Goal: Obtain resource: Download file/media

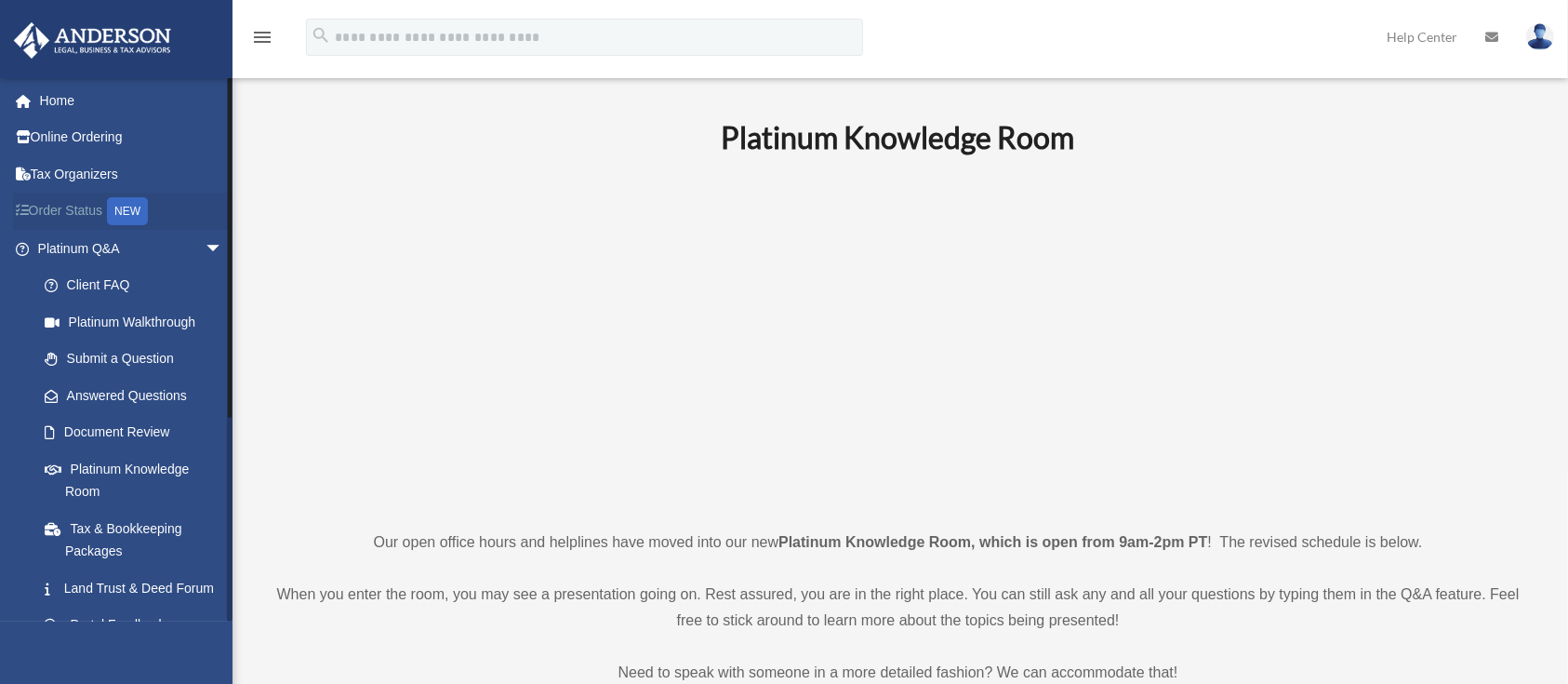
scroll to position [305, 0]
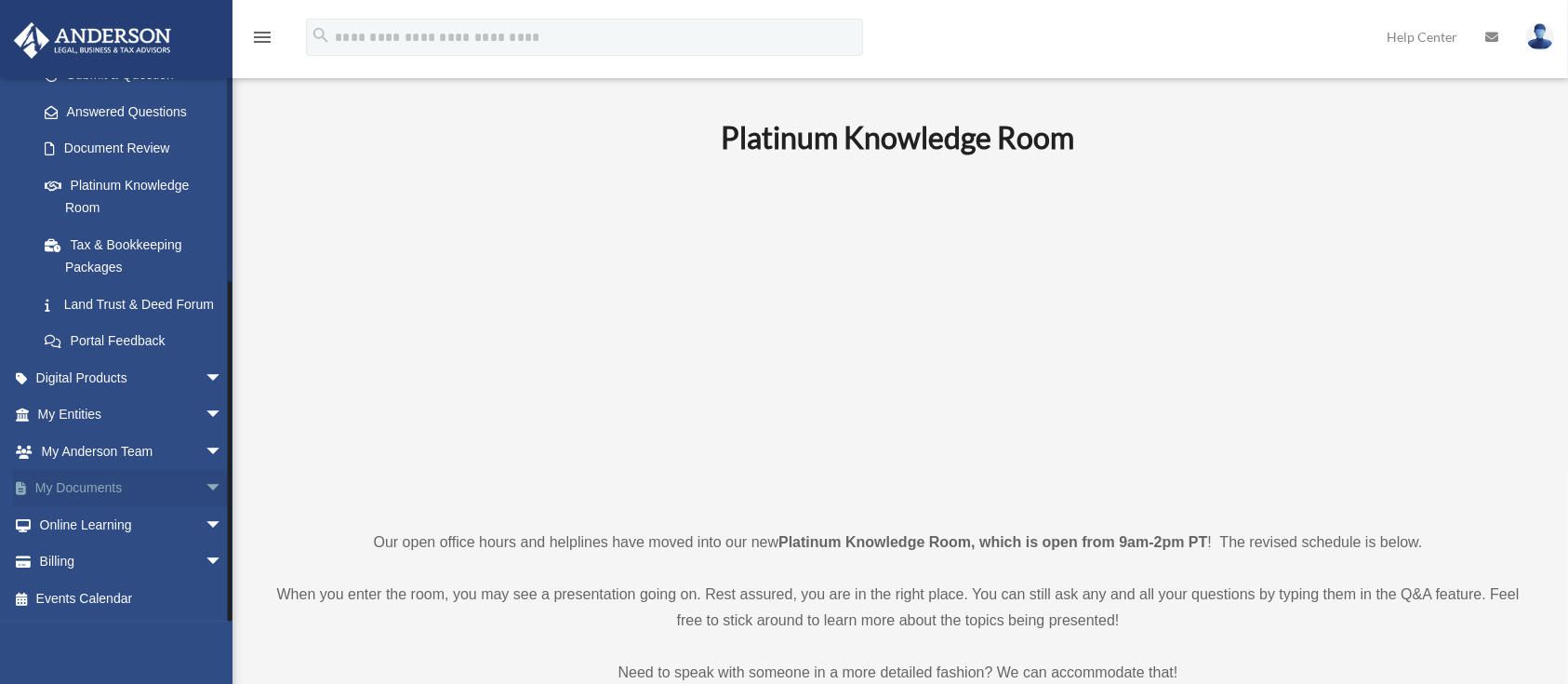
click at [205, 493] on span "arrow_drop_down" at bounding box center [223, 489] width 37 height 38
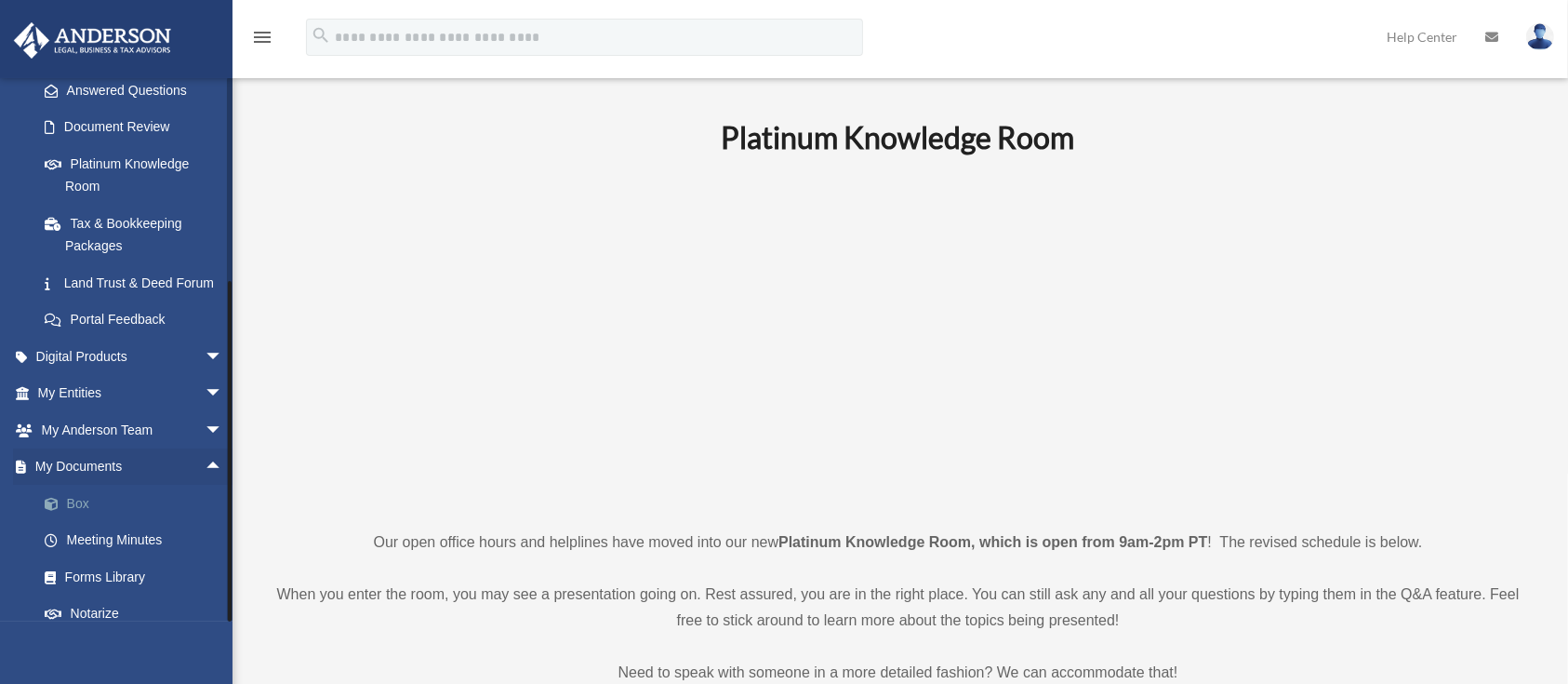
click at [78, 520] on link "Box" at bounding box center [137, 503] width 225 height 37
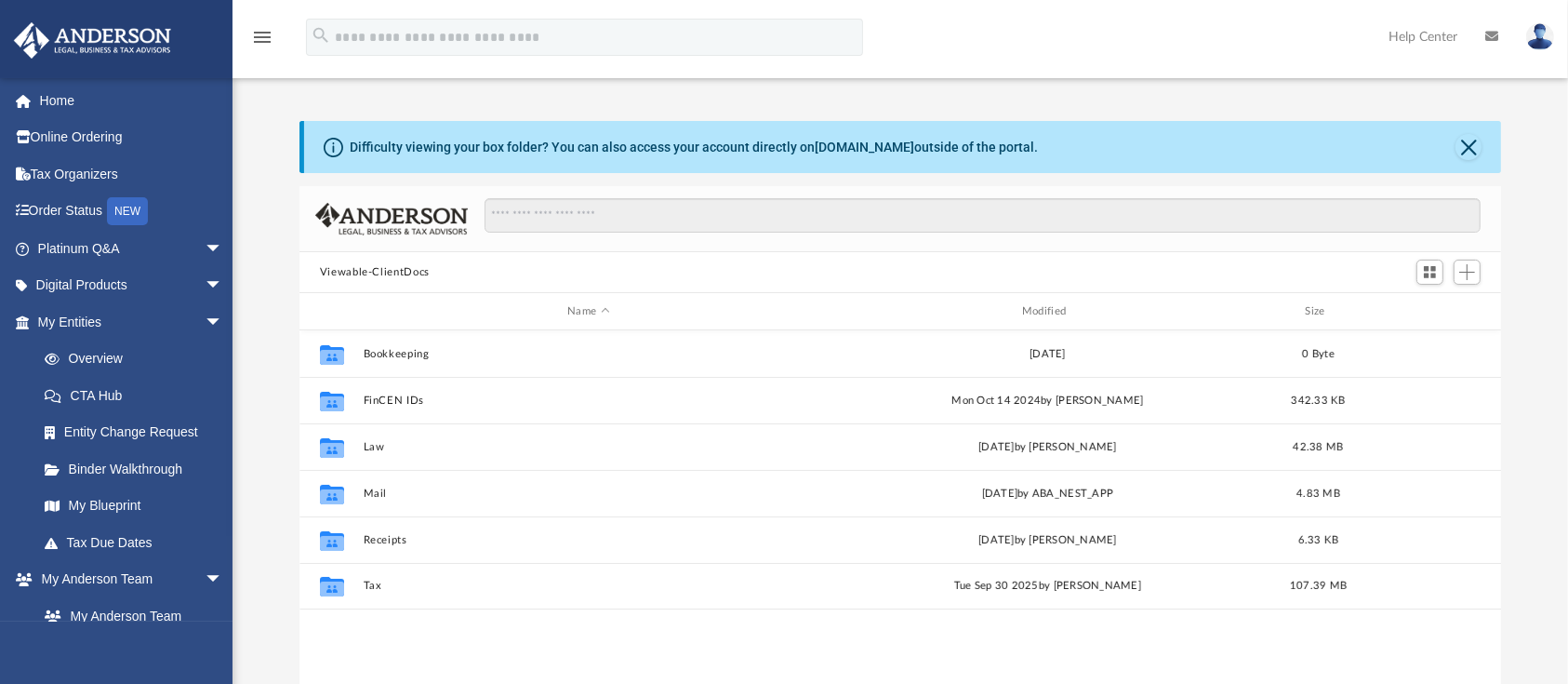
scroll to position [403, 1183]
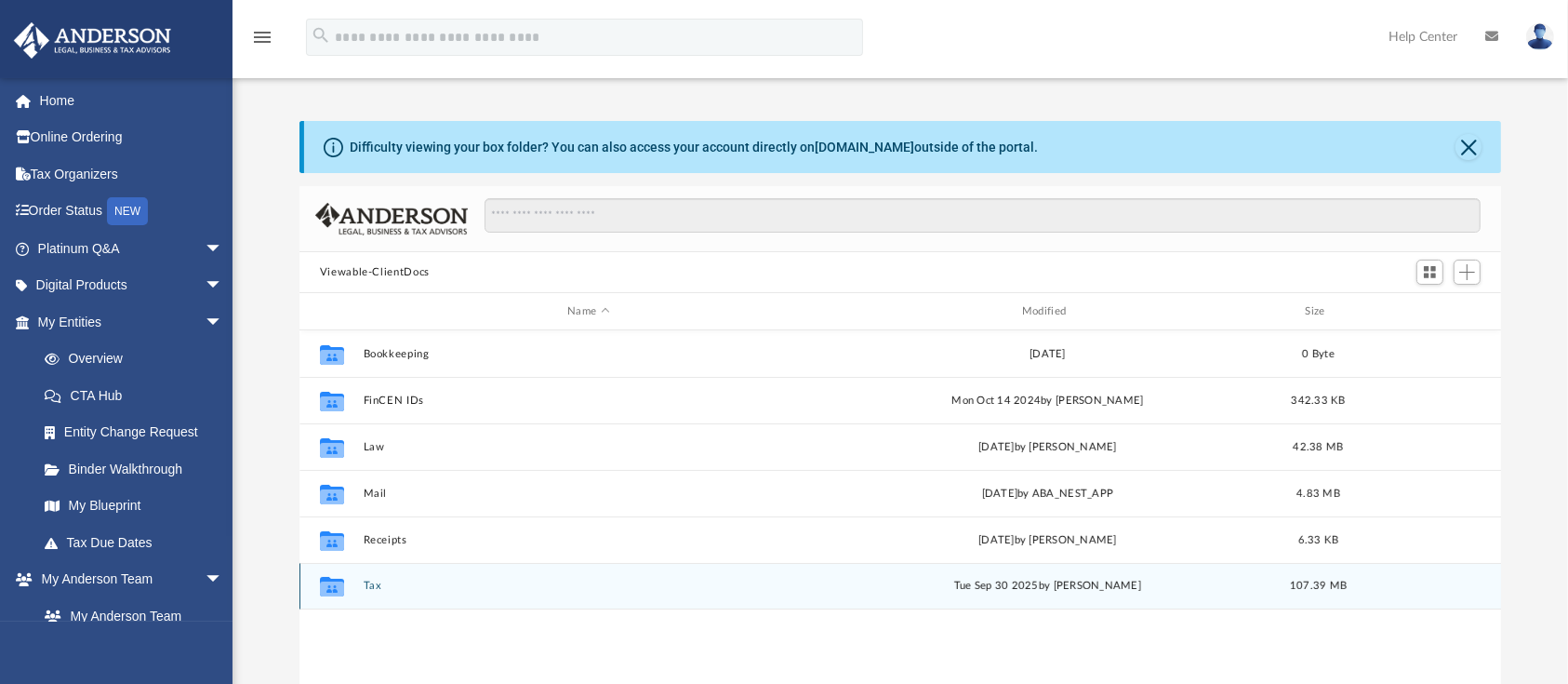
click at [374, 582] on button "Tax" at bounding box center [589, 585] width 451 height 12
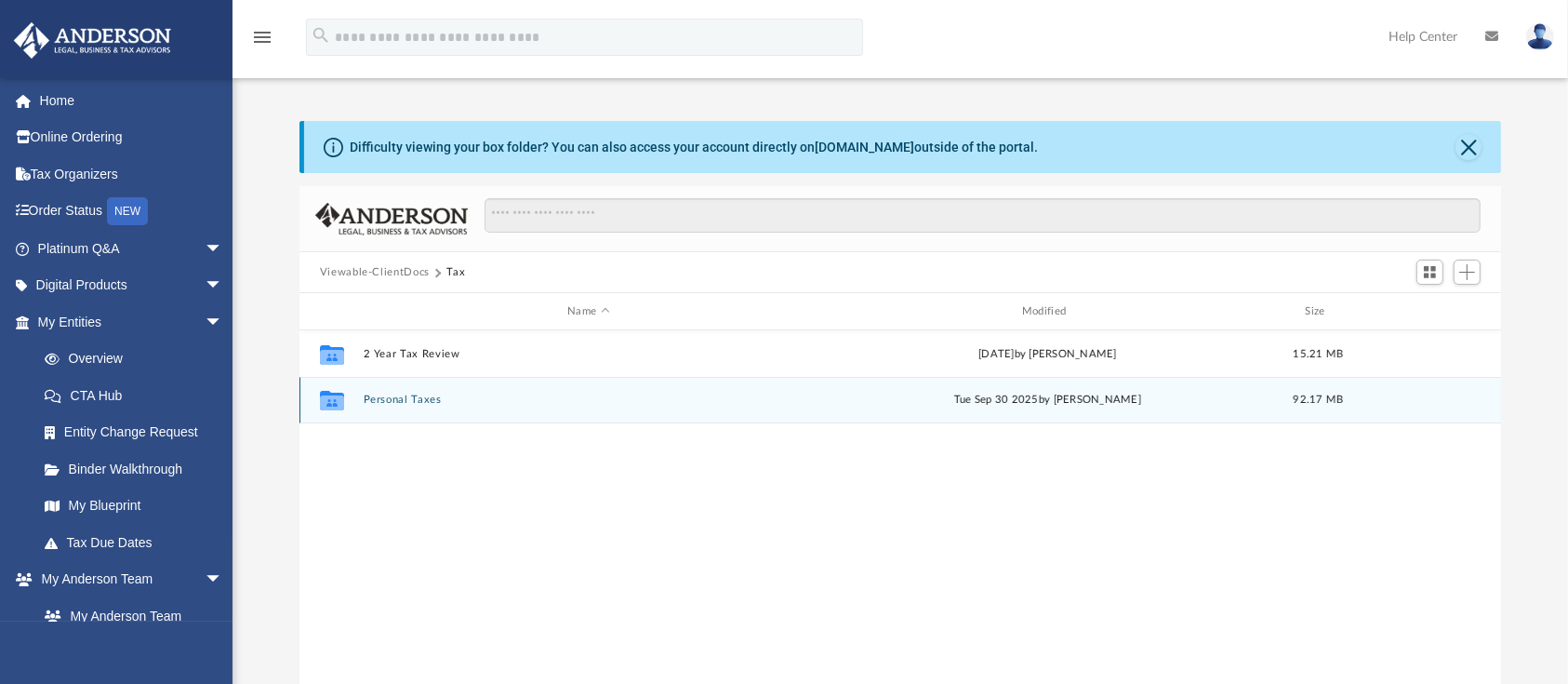
click at [394, 399] on button "Personal Taxes" at bounding box center [589, 399] width 451 height 12
click at [394, 399] on button "2024" at bounding box center [589, 400] width 451 height 12
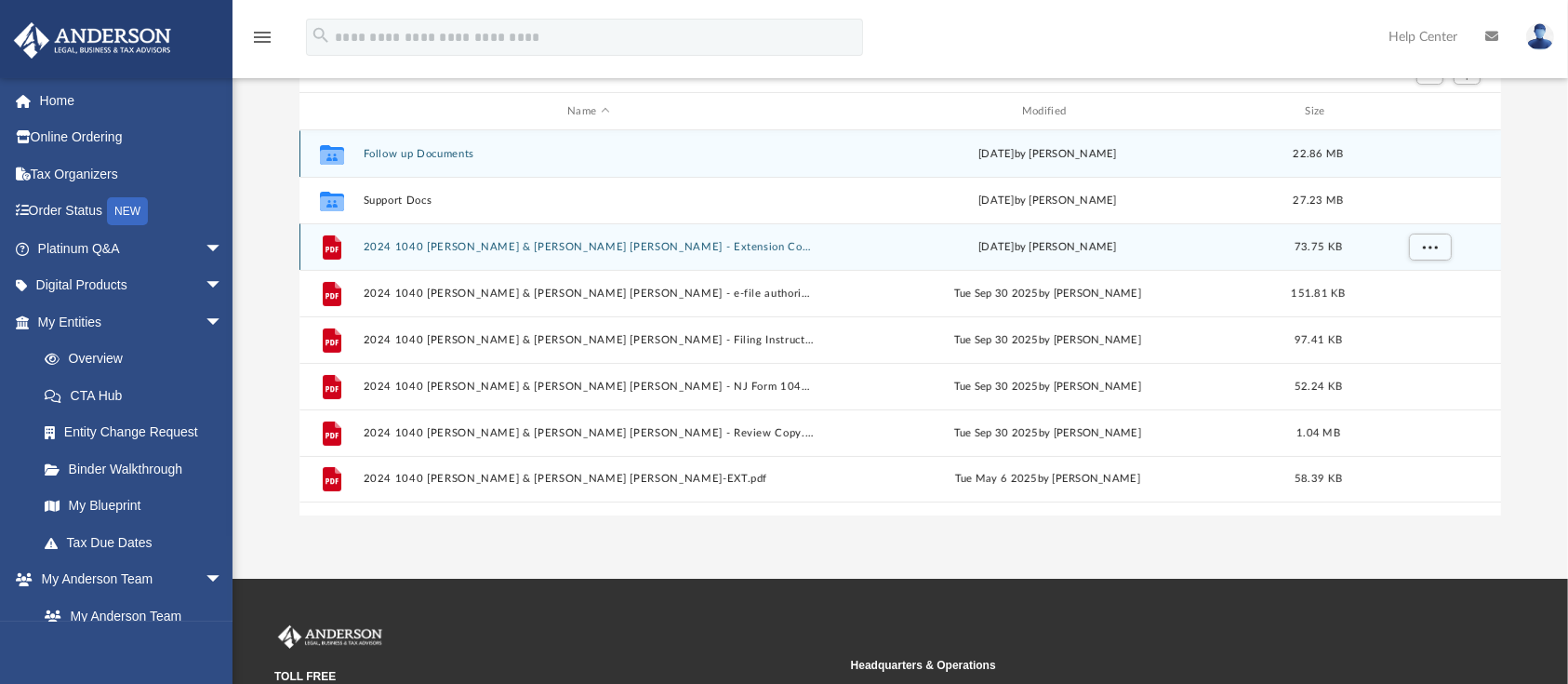
scroll to position [203, 0]
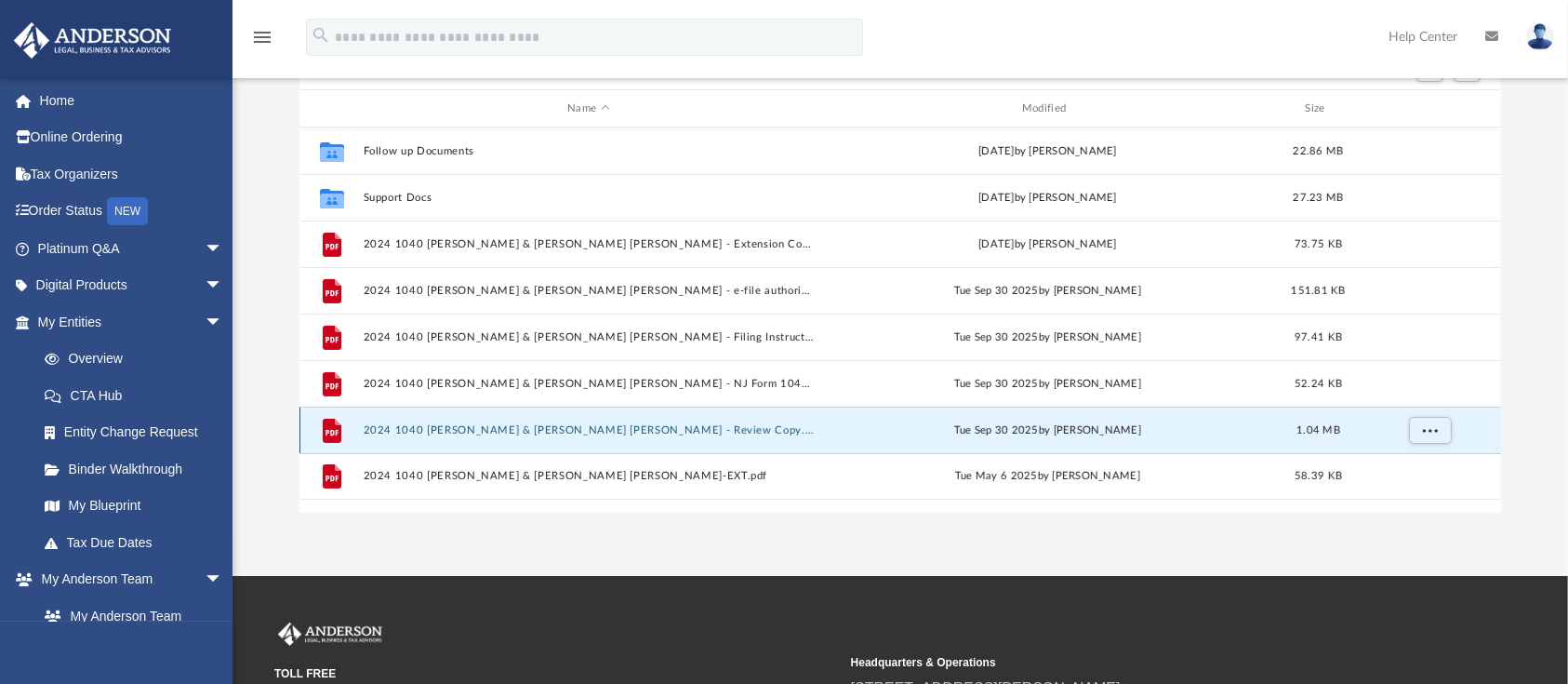
drag, startPoint x: 634, startPoint y: 429, endPoint x: 564, endPoint y: 427, distance: 70.0
click at [564, 427] on button "2024 1040 [PERSON_NAME] & [PERSON_NAME] [PERSON_NAME] - Review Copy.pdf" at bounding box center [589, 430] width 451 height 12
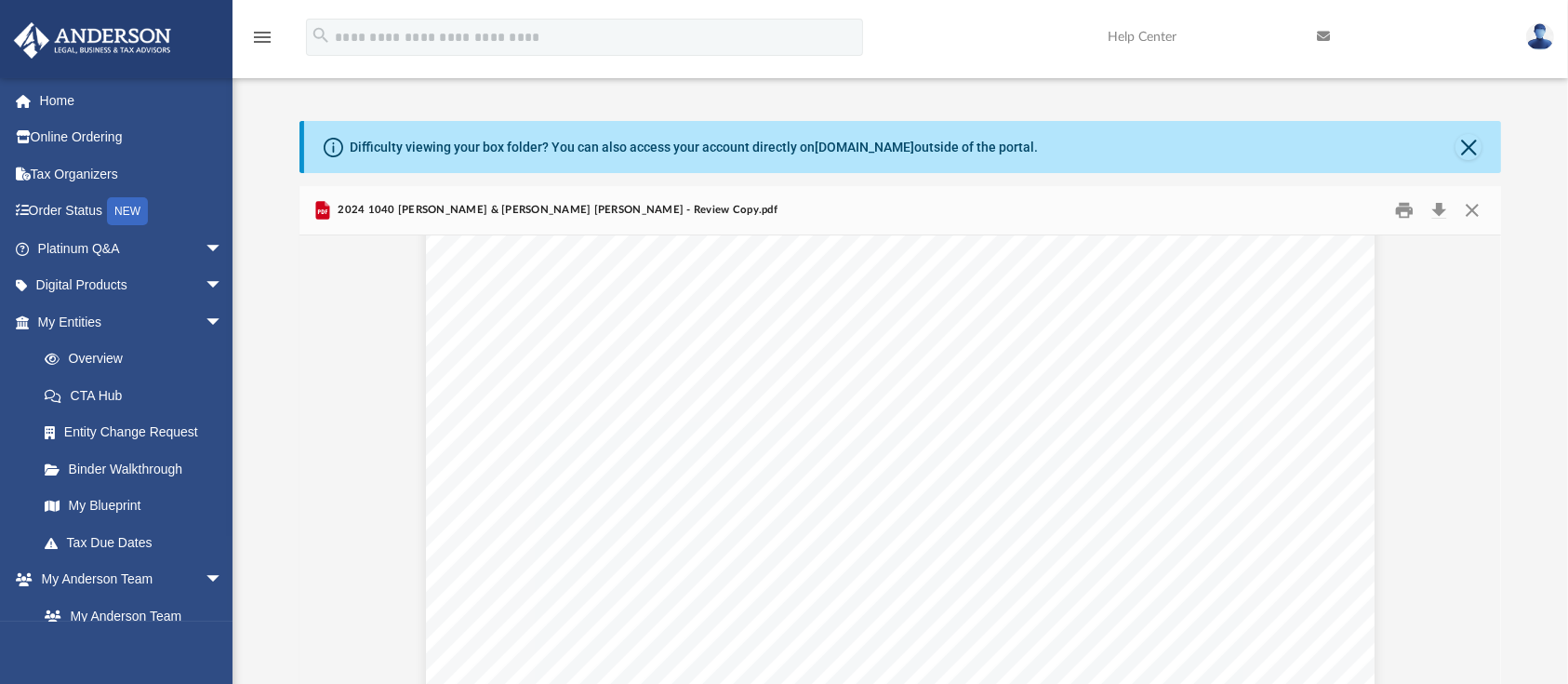
scroll to position [59, 0]
click at [1434, 213] on button "Download" at bounding box center [1438, 211] width 33 height 28
click at [1482, 213] on button "Close" at bounding box center [1471, 211] width 33 height 28
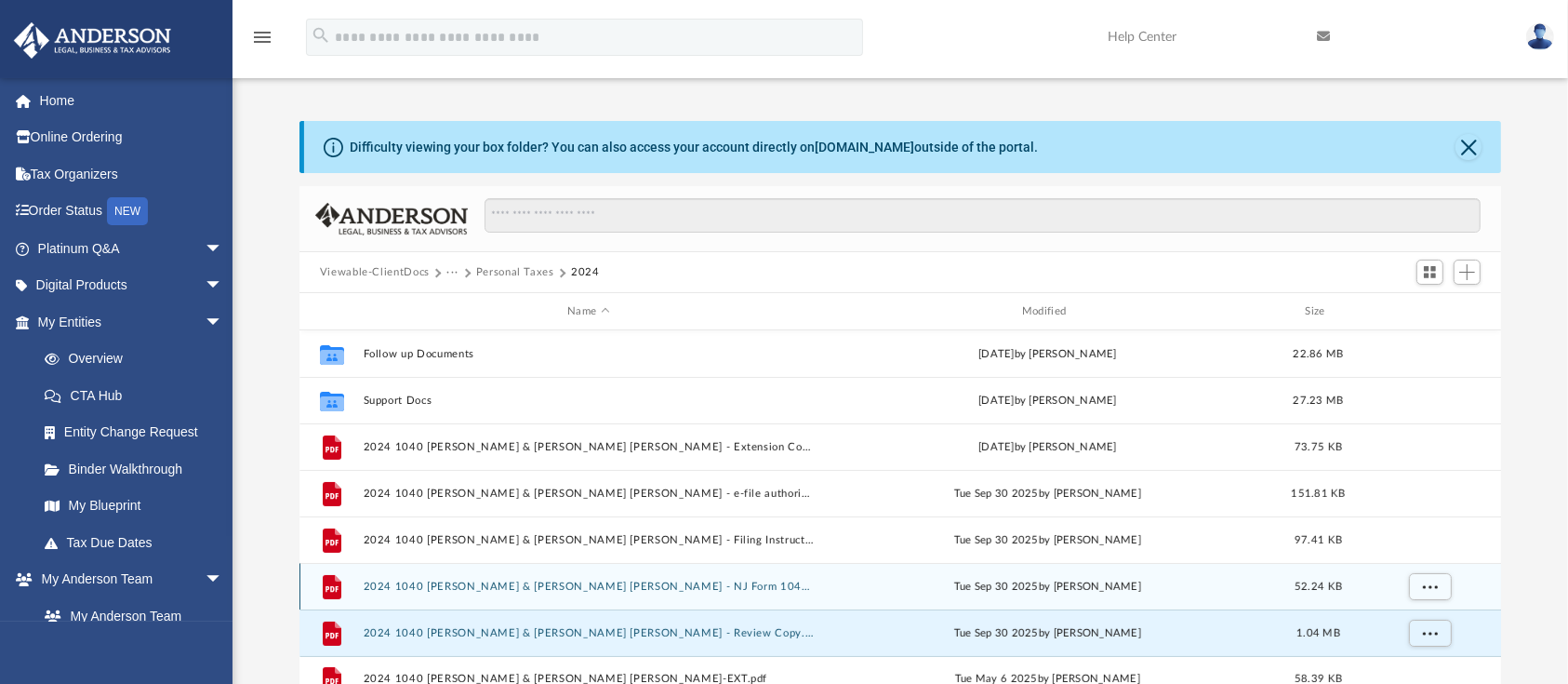
click at [724, 592] on button "2024 1040 [PERSON_NAME] & [PERSON_NAME] [PERSON_NAME] - NJ Form 1040NR-V Paymen…" at bounding box center [589, 586] width 451 height 12
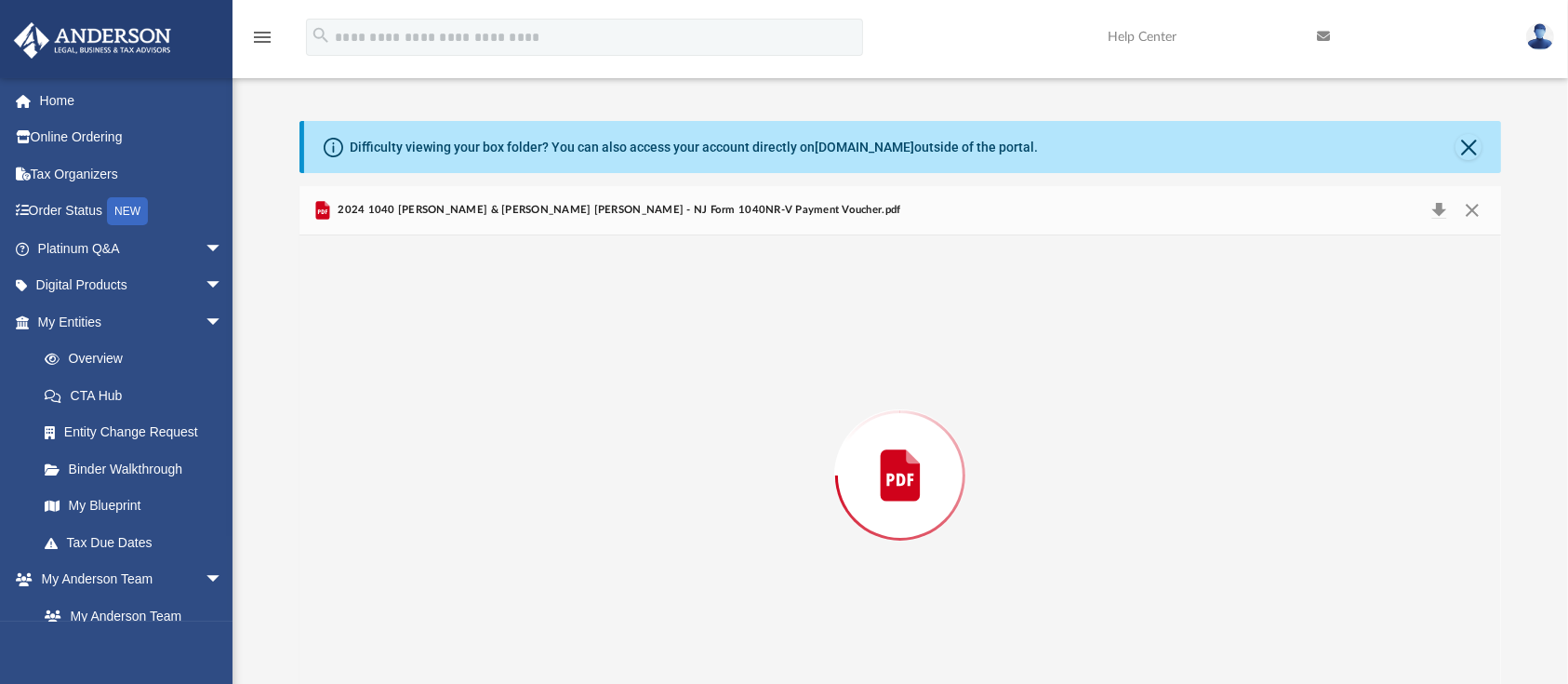
scroll to position [30, 0]
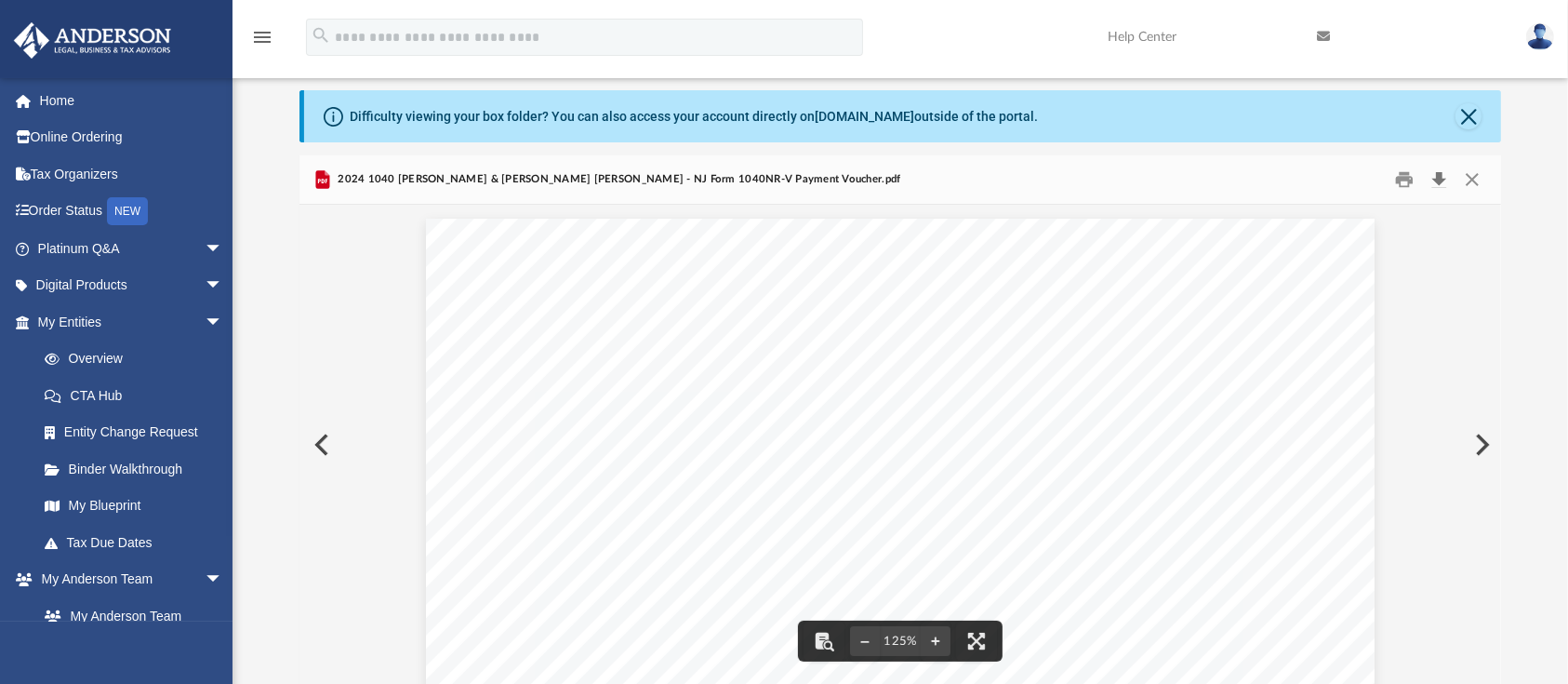
click at [1436, 182] on button "Download" at bounding box center [1438, 180] width 33 height 28
click at [1477, 181] on button "Close" at bounding box center [1471, 180] width 33 height 28
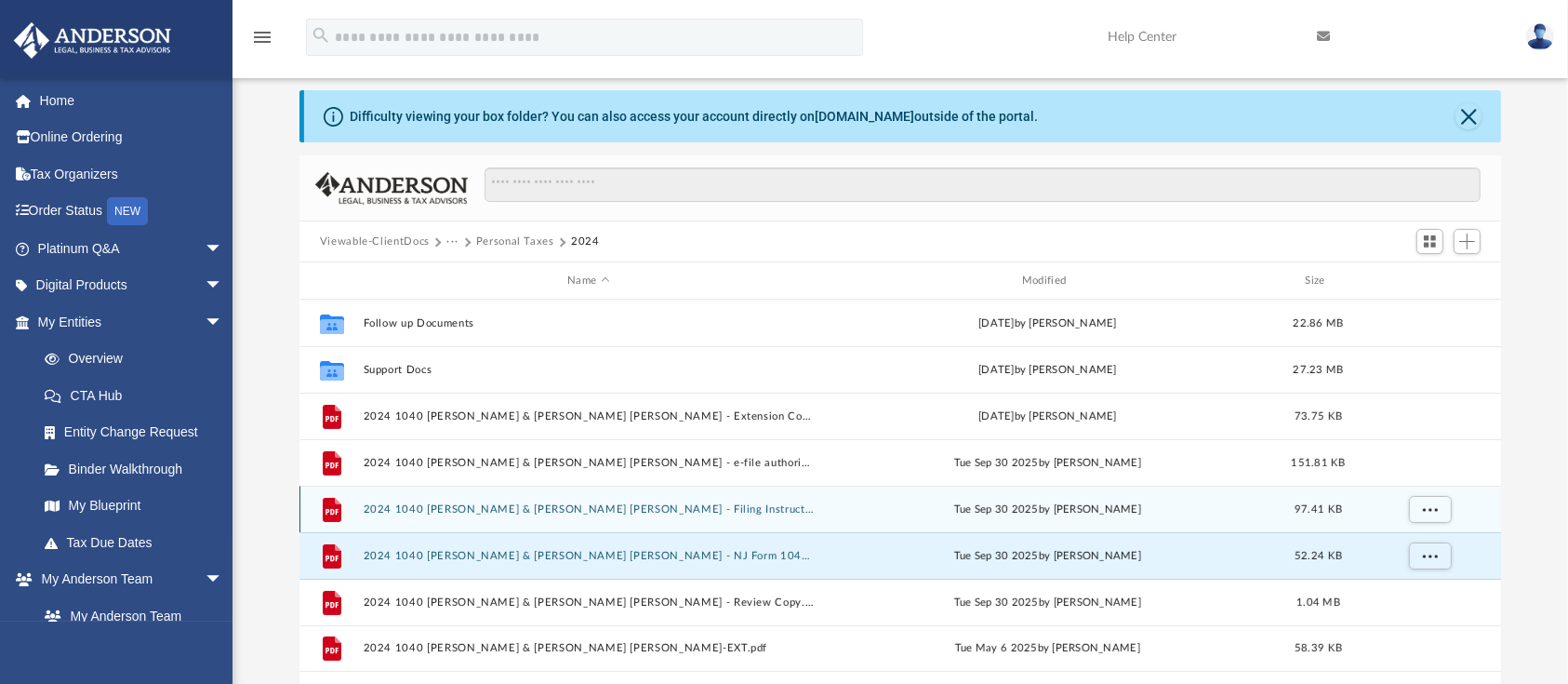
click at [637, 501] on div "File 2024 1040 [PERSON_NAME] & [PERSON_NAME] [PERSON_NAME] - Filing Instruction…" at bounding box center [901, 508] width 1202 height 46
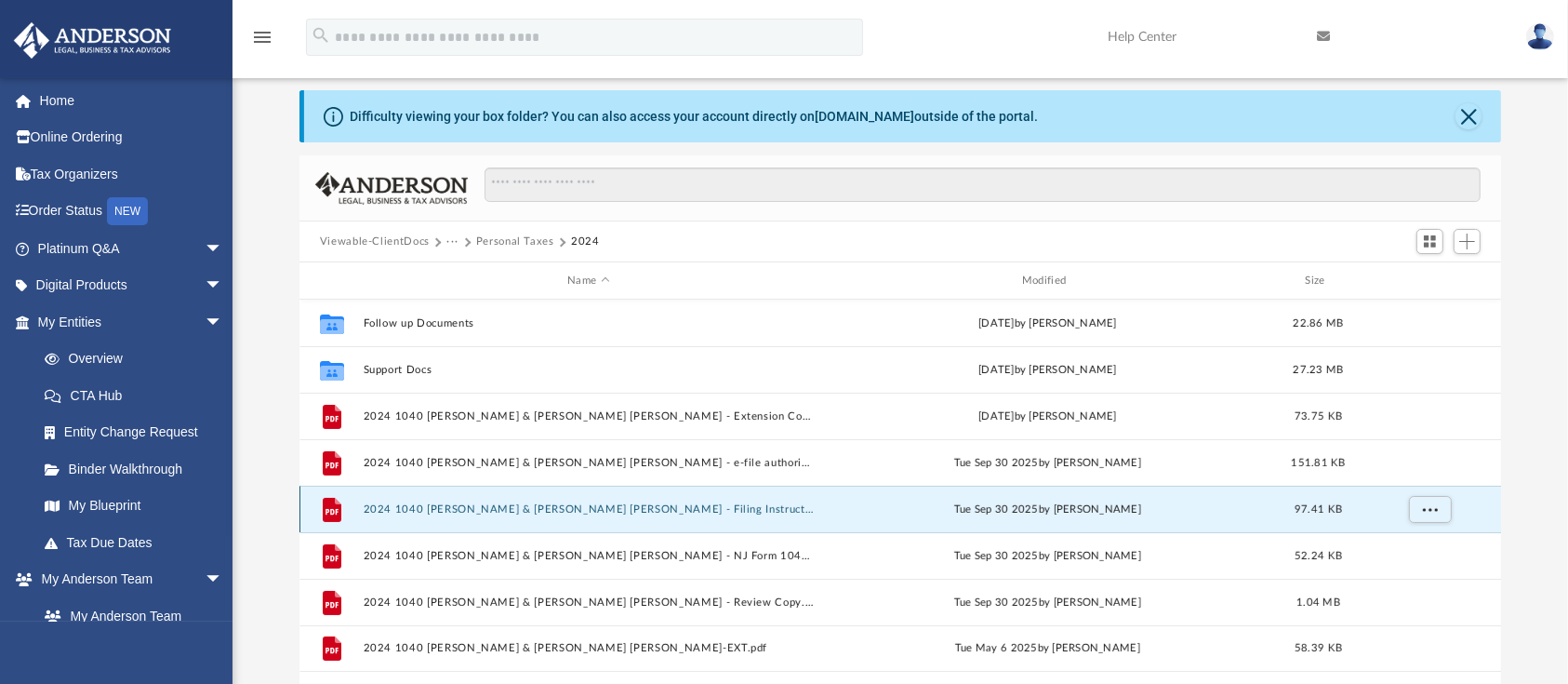
click at [714, 501] on div "File 2024 1040 [PERSON_NAME] & [PERSON_NAME] [PERSON_NAME] - Filing Instruction…" at bounding box center [901, 508] width 1202 height 46
click at [696, 508] on button "2024 1040 [PERSON_NAME] & [PERSON_NAME] [PERSON_NAME] - Filing Instructions.pdf" at bounding box center [589, 509] width 451 height 12
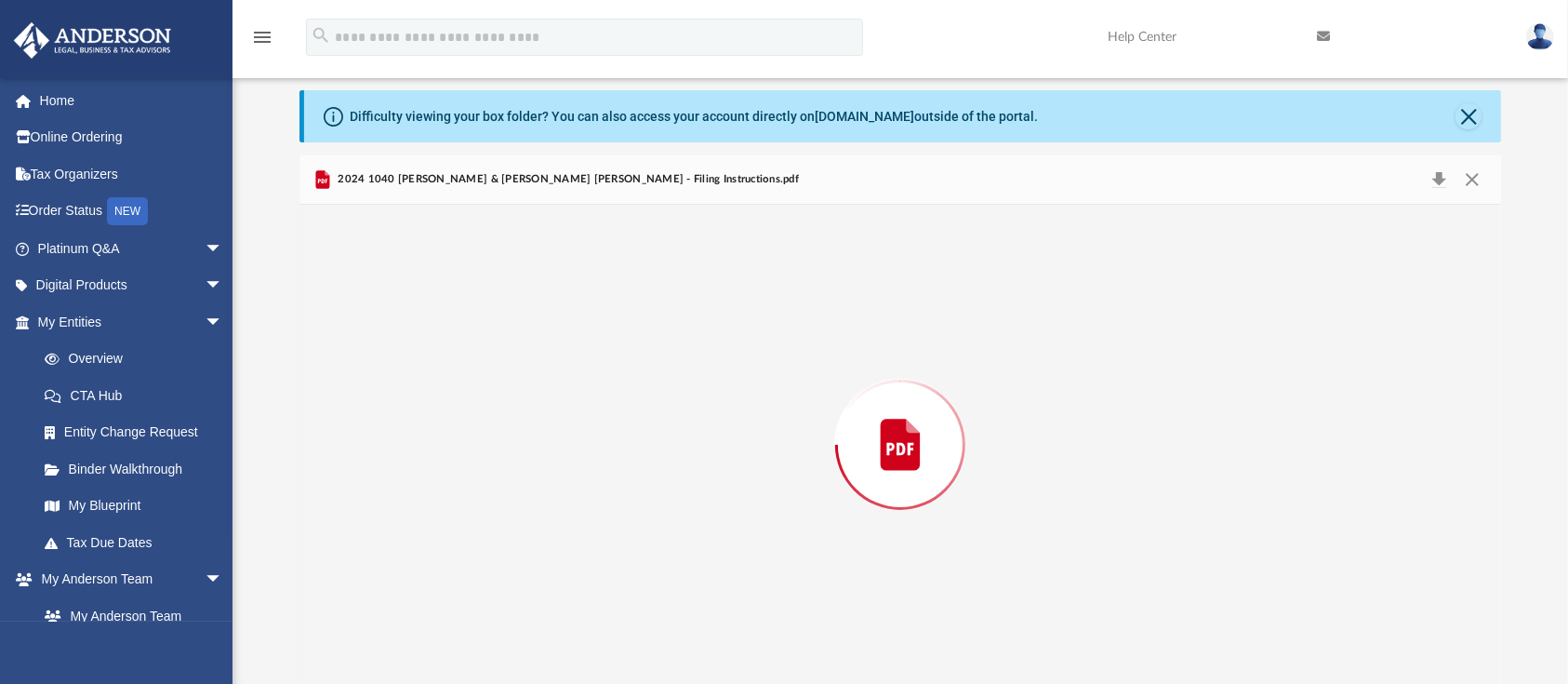
click at [696, 508] on div "Preview" at bounding box center [900, 445] width 1201 height 480
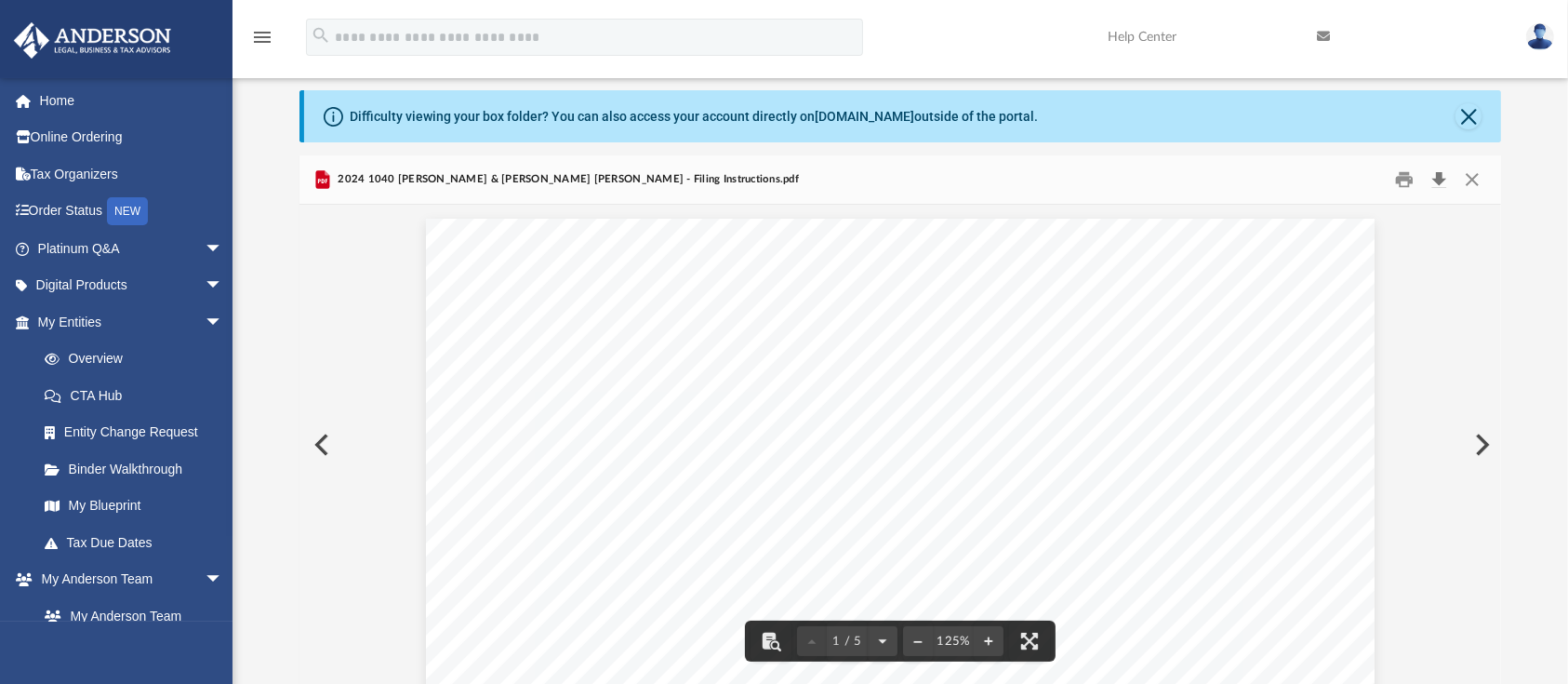
click at [1436, 180] on button "Download" at bounding box center [1438, 180] width 33 height 28
click at [1532, 194] on div "Difficulty viewing your box folder? You can also access your account directly o…" at bounding box center [900, 387] width 1336 height 595
click at [1470, 173] on button "Close" at bounding box center [1471, 180] width 33 height 28
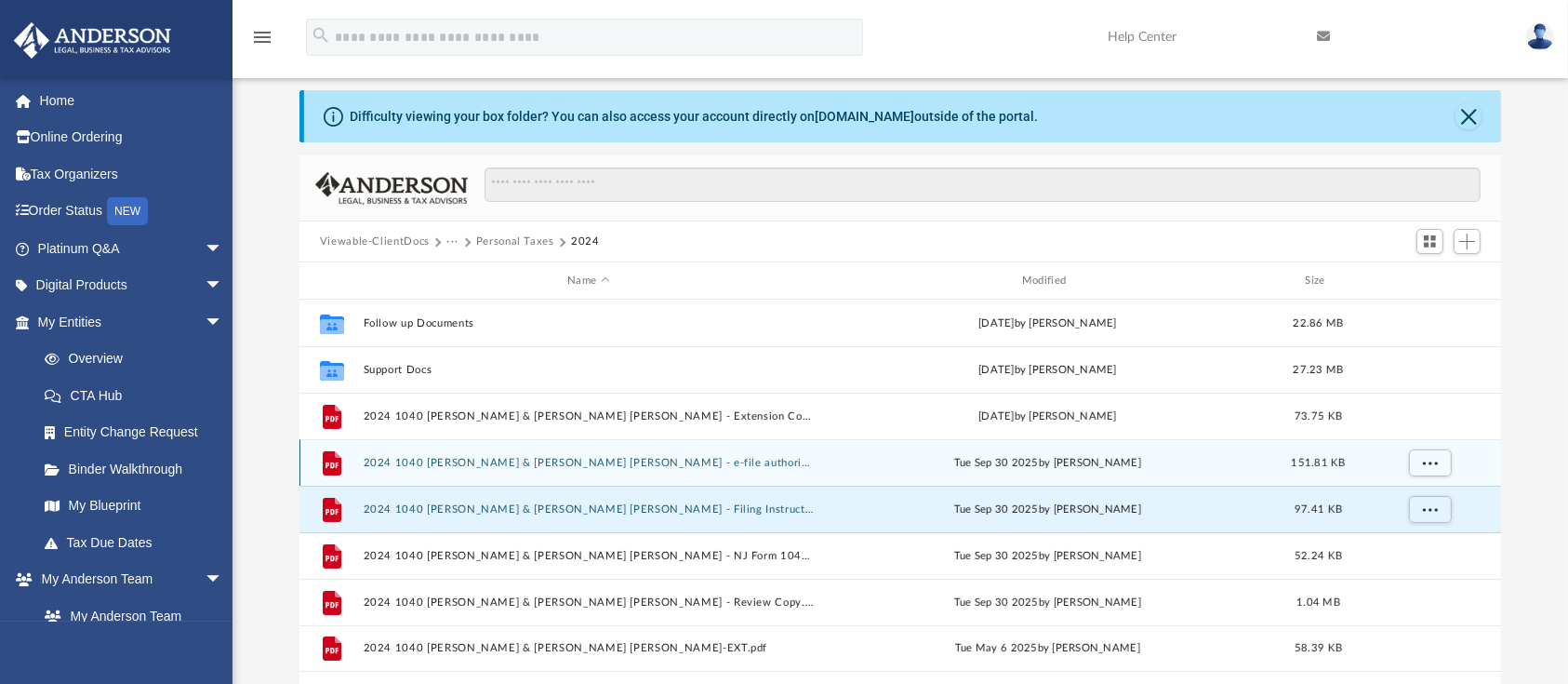
click at [627, 459] on button "2024 1040 [PERSON_NAME] & [PERSON_NAME] [PERSON_NAME] - e-file authorization - …" at bounding box center [589, 463] width 451 height 12
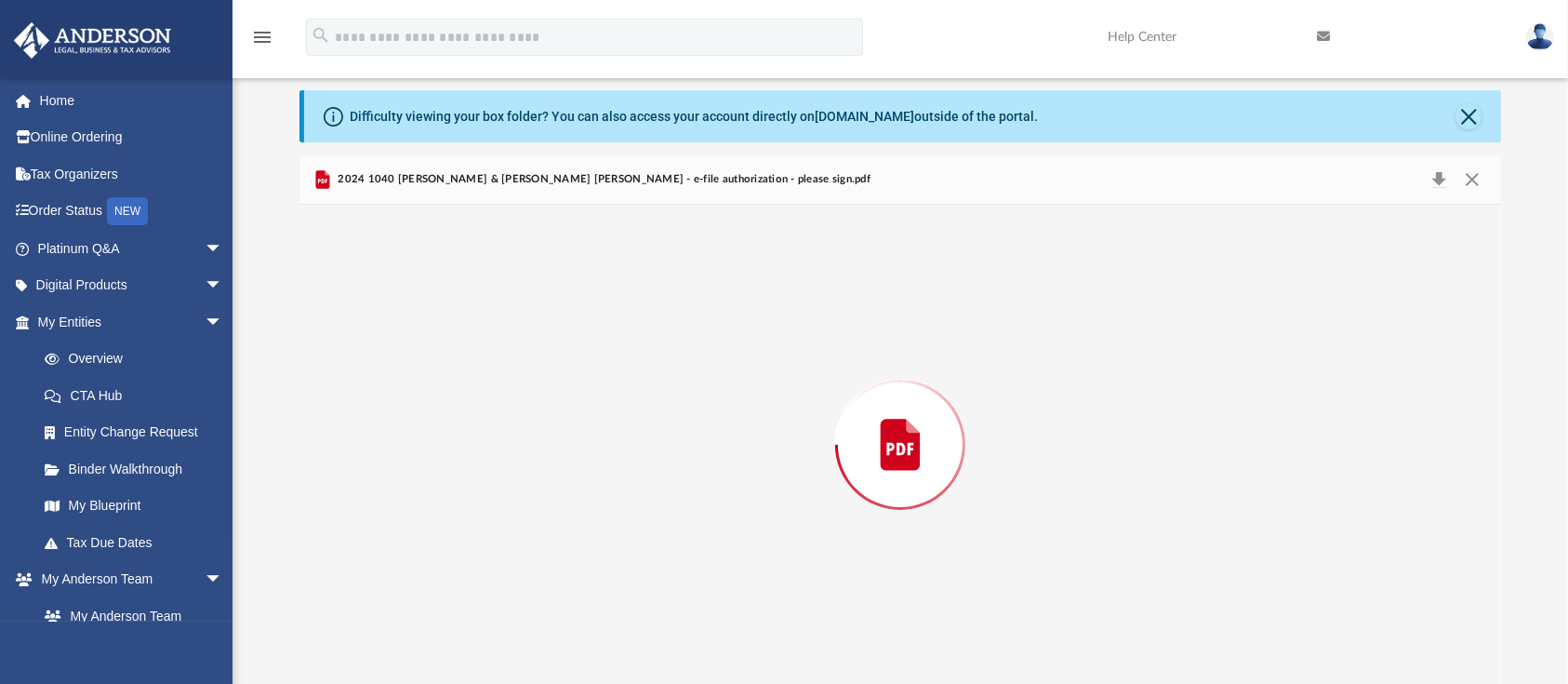
click at [627, 459] on div "Preview" at bounding box center [900, 445] width 1201 height 480
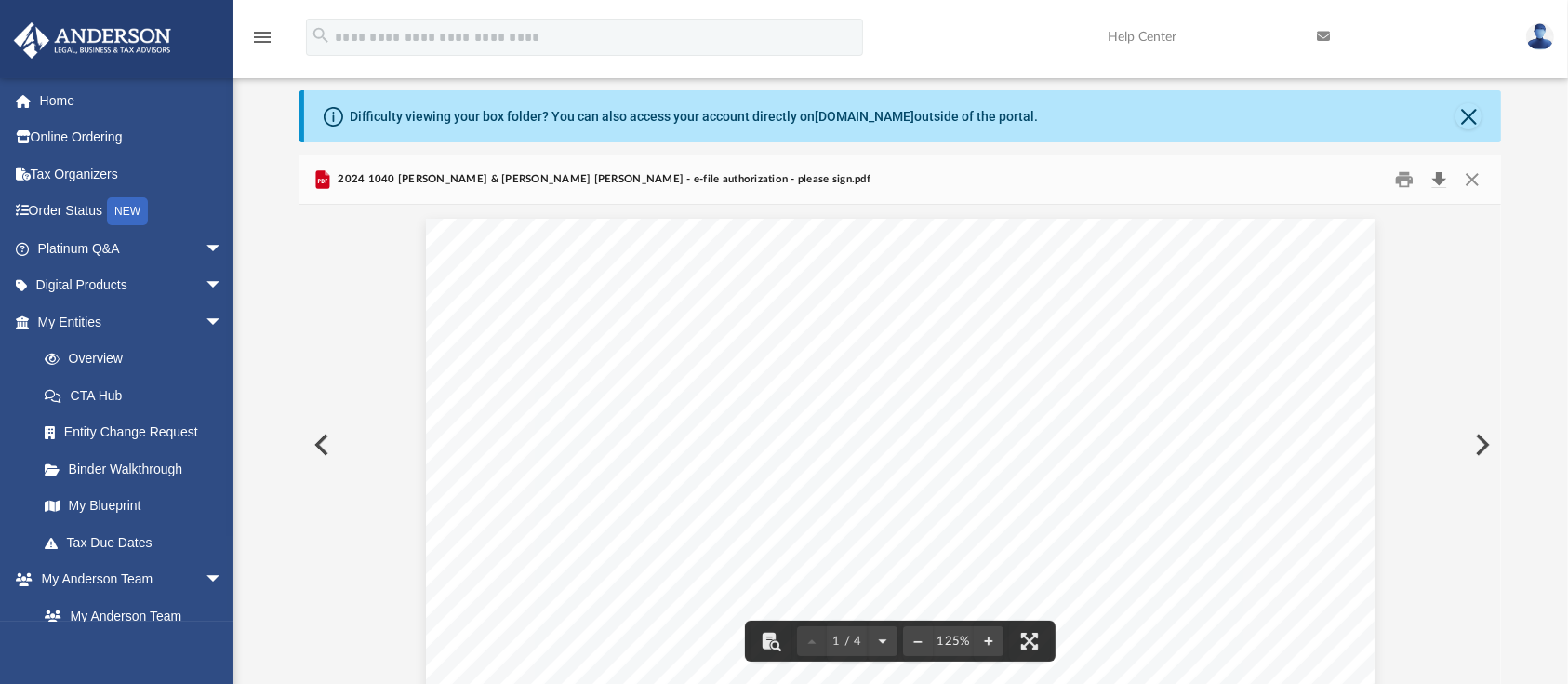
click at [1434, 179] on button "Download" at bounding box center [1438, 180] width 33 height 28
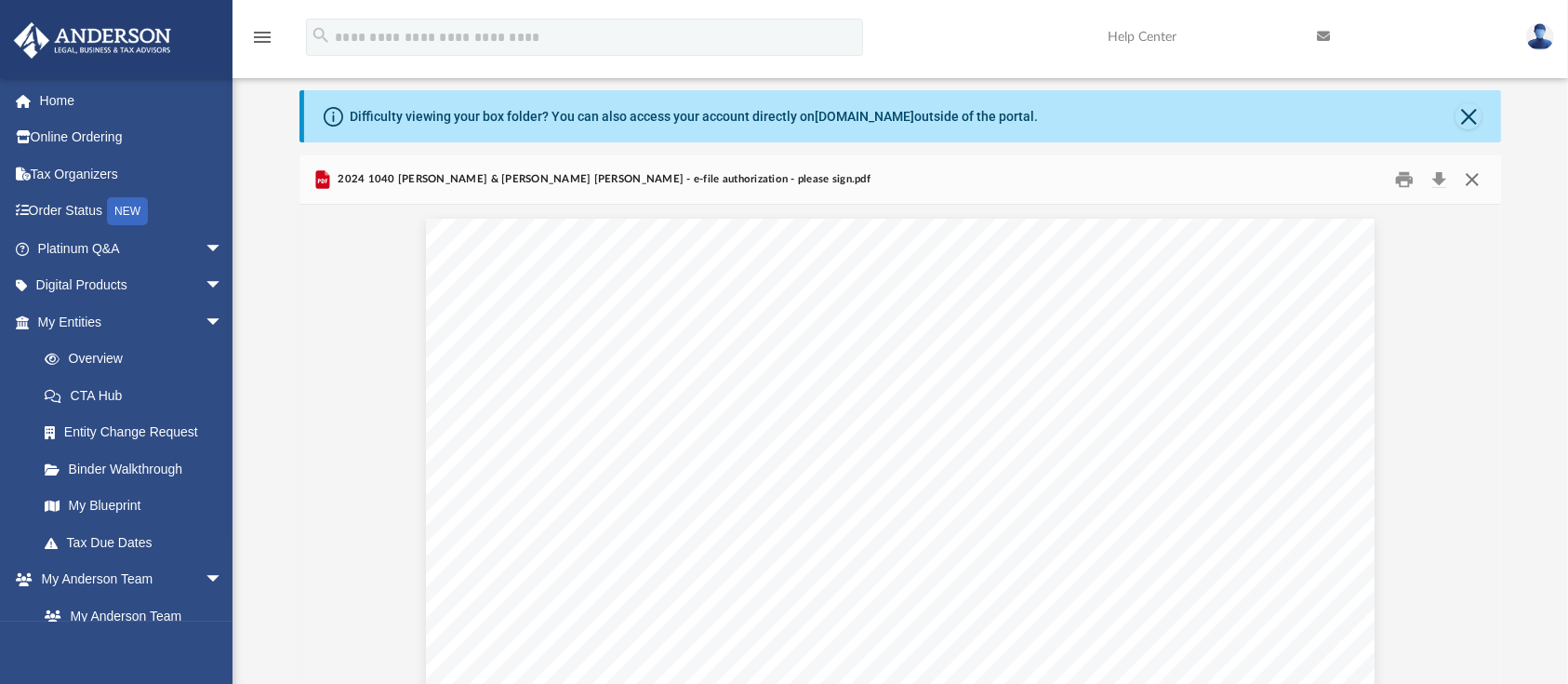
click at [1476, 180] on button "Close" at bounding box center [1471, 180] width 33 height 28
